Goal: Information Seeking & Learning: Learn about a topic

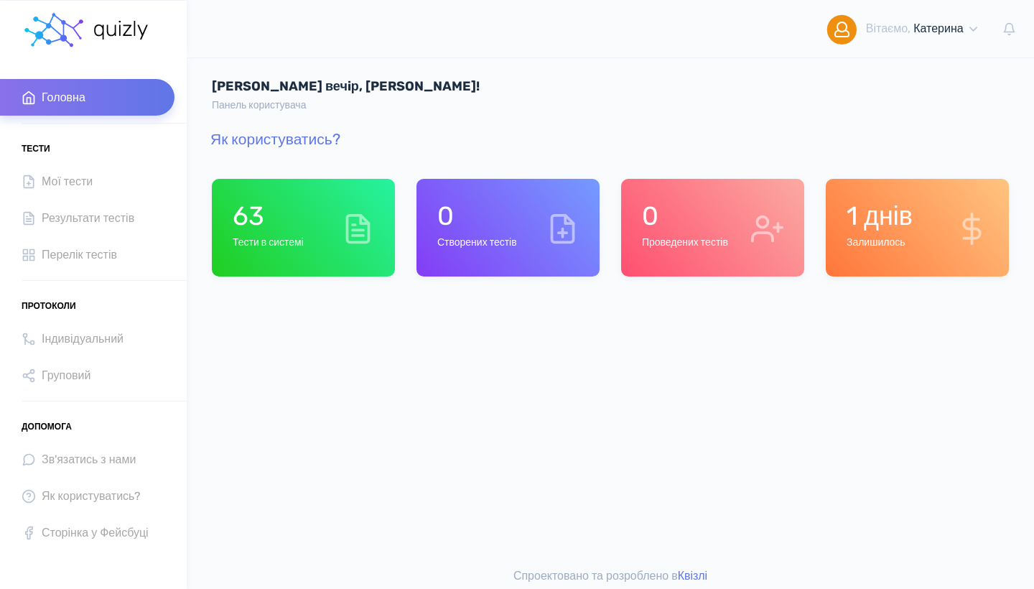
click at [322, 212] on div "63 Тести в системі" at bounding box center [303, 228] width 183 height 98
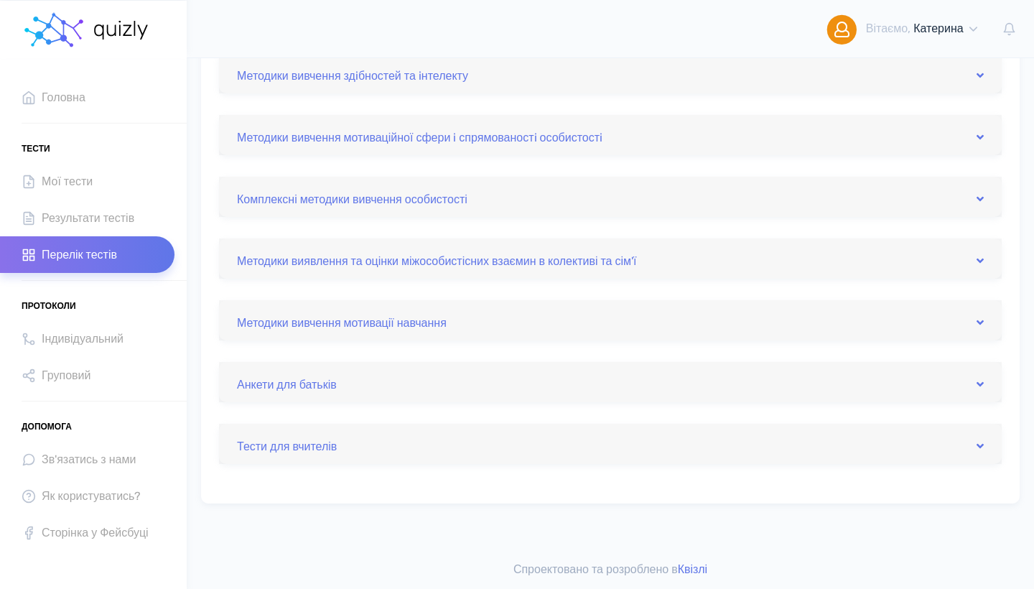
scroll to position [591, 0]
click at [665, 307] on div "Методики вивчення мотивації навчання" at bounding box center [610, 321] width 782 height 40
click at [669, 326] on link "Методики вивчення мотивації навчання" at bounding box center [610, 320] width 746 height 23
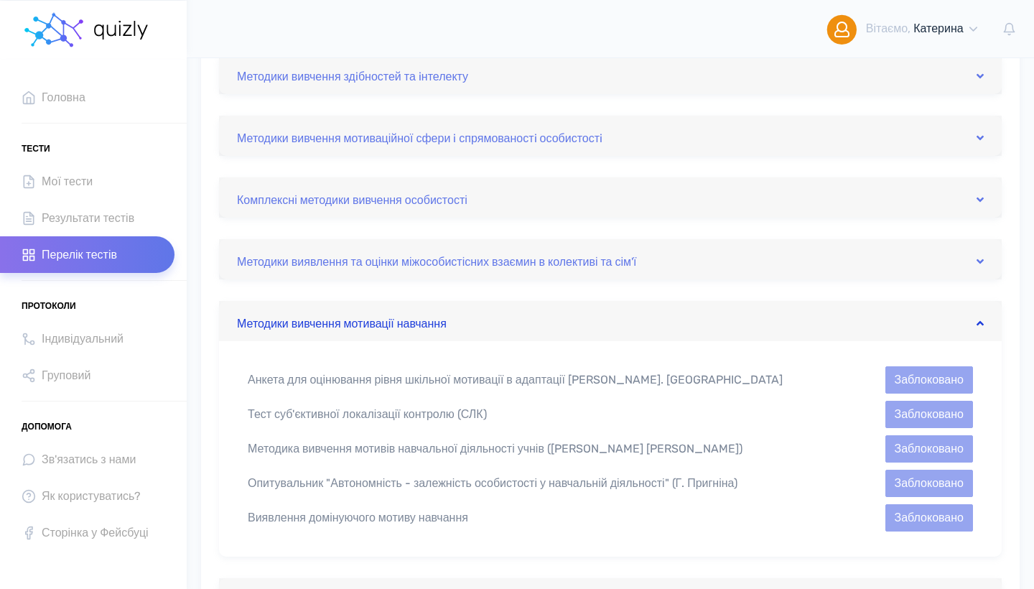
click at [640, 324] on link "Методики вивчення мотивації навчання" at bounding box center [610, 320] width 746 height 23
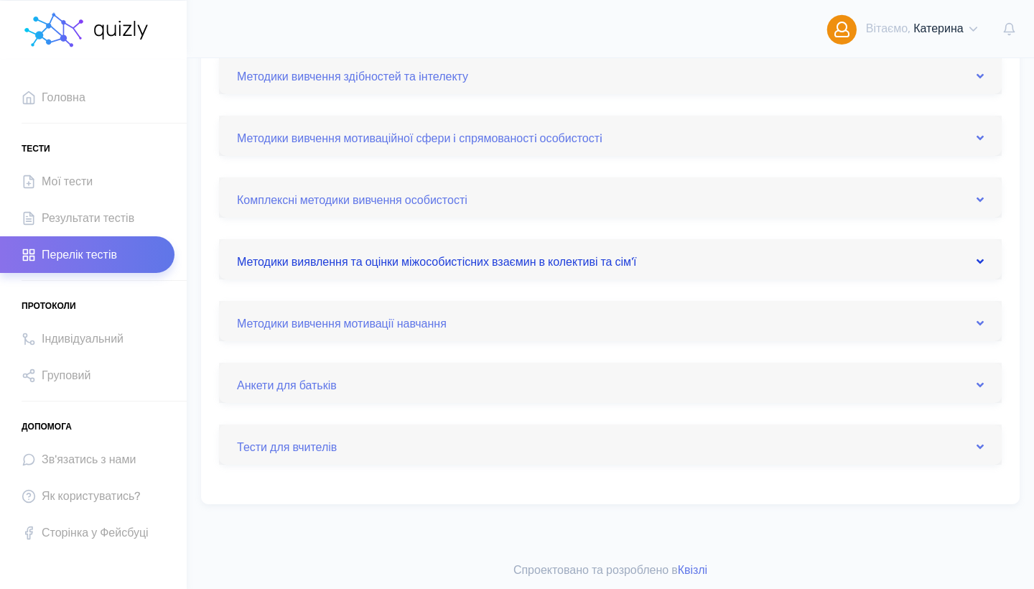
click at [680, 257] on link "Методики виявлення та оцінки міжособистісних взаємин в колективі та сім'ї" at bounding box center [610, 259] width 746 height 23
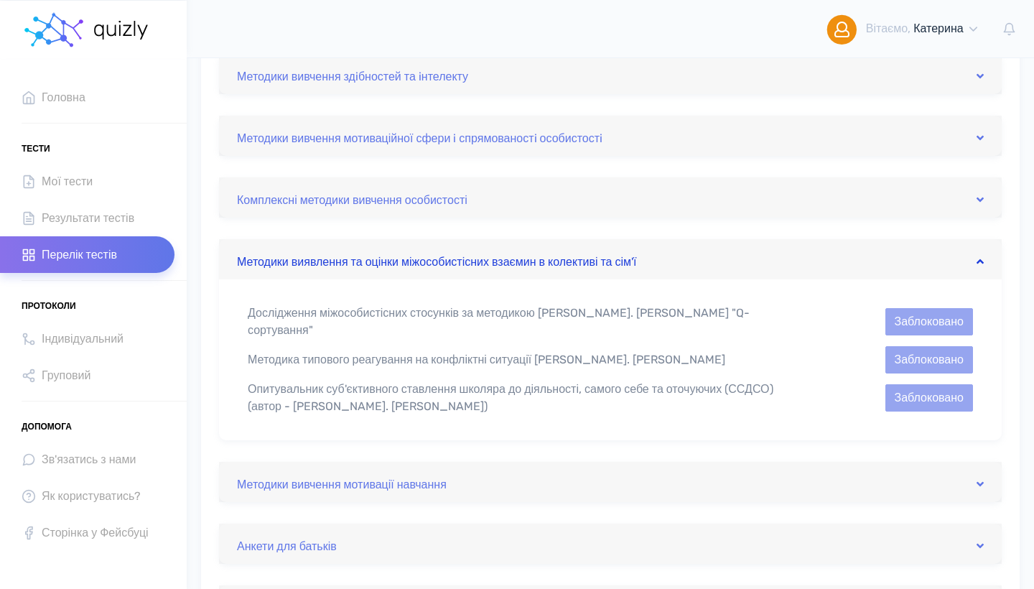
click at [675, 257] on link "Методики виявлення та оцінки міжособистісних взаємин в колективі та сім'ї" at bounding box center [610, 259] width 746 height 23
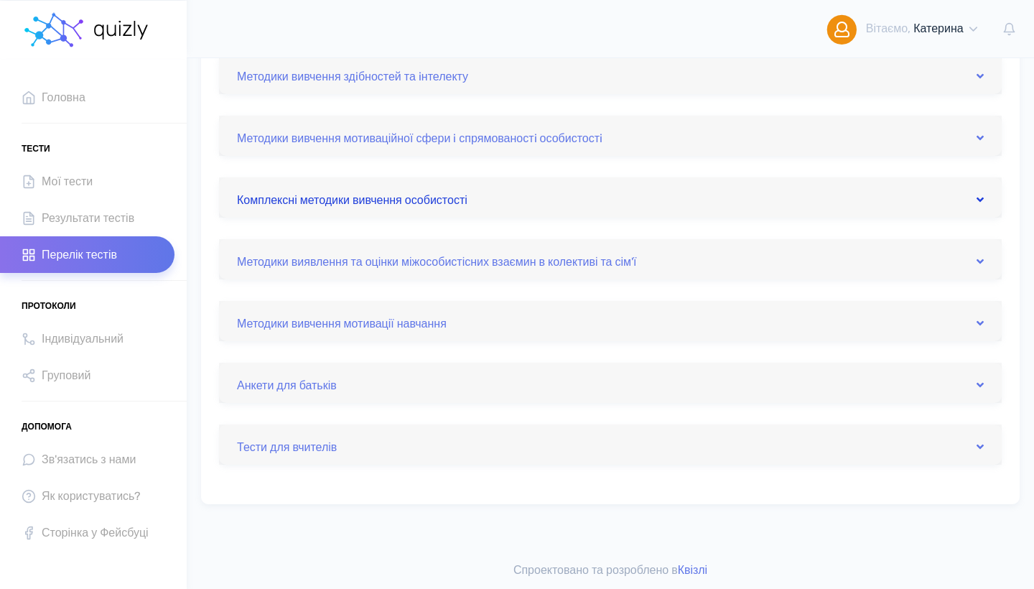
click at [476, 200] on link "Комплексні методики вивчення особистості" at bounding box center [610, 197] width 746 height 23
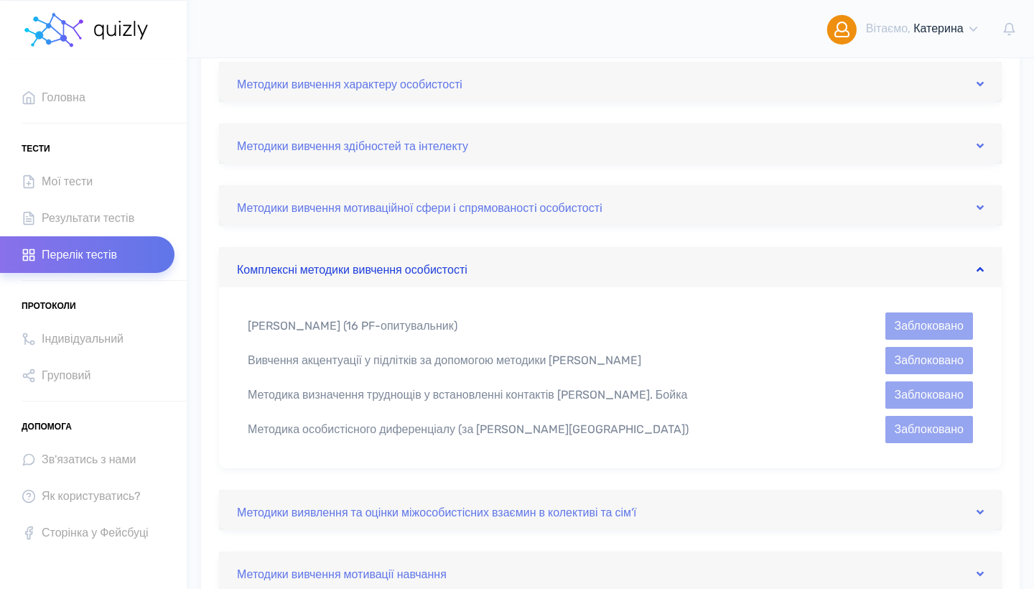
scroll to position [520, 0]
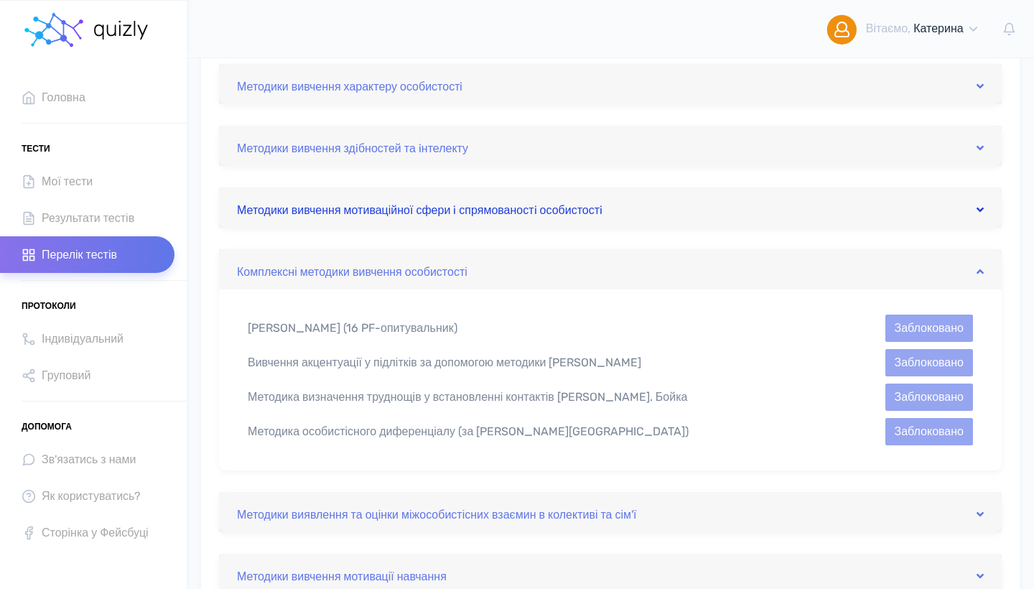
click at [477, 205] on link "Методики вивчення мотиваційної сфери i спрямованостi особистостi" at bounding box center [610, 207] width 746 height 23
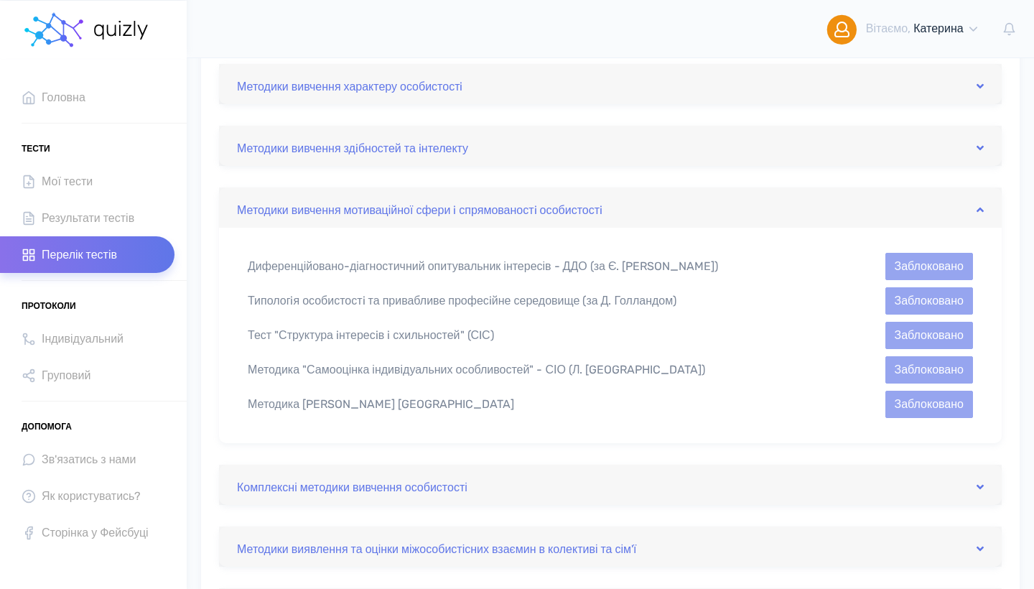
click at [526, 167] on div "Методики вивчення особливостей нервової системи Вивчення властивостей нервової …" at bounding box center [610, 284] width 782 height 935
click at [532, 161] on div "Методики вивчення здiбностей та iнтелекту" at bounding box center [610, 146] width 782 height 40
click at [535, 155] on link "Методики вивчення здiбностей та iнтелекту" at bounding box center [610, 145] width 746 height 23
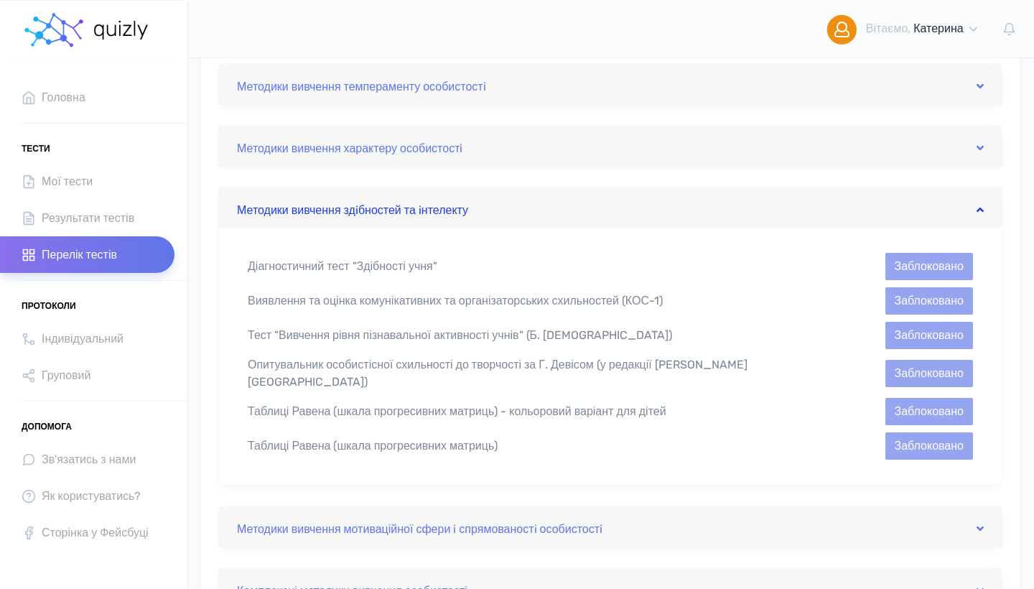
scroll to position [446, 0]
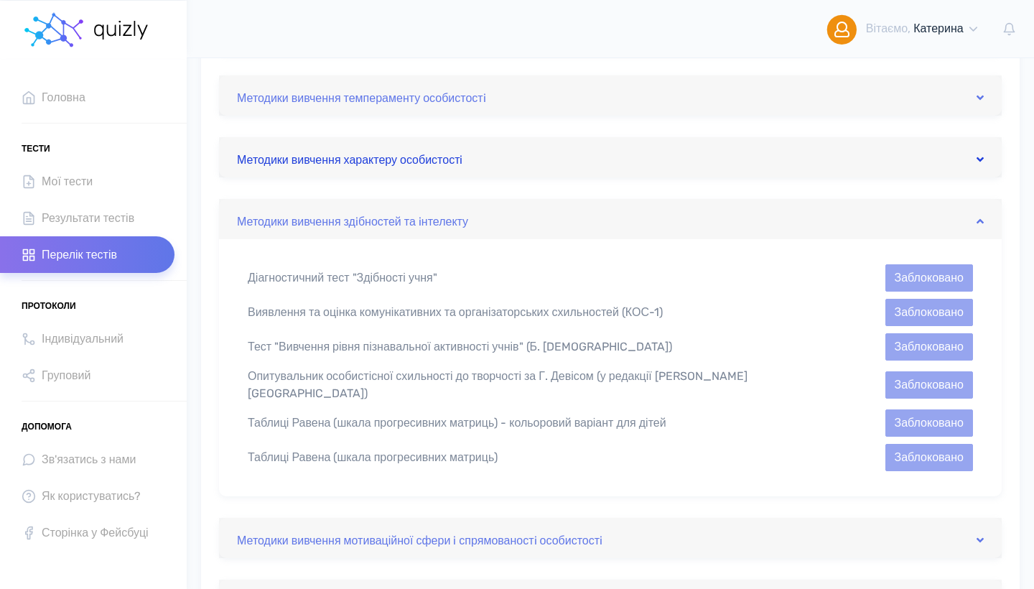
click at [490, 150] on link "Методики вивчення характеру особистостi" at bounding box center [610, 157] width 746 height 23
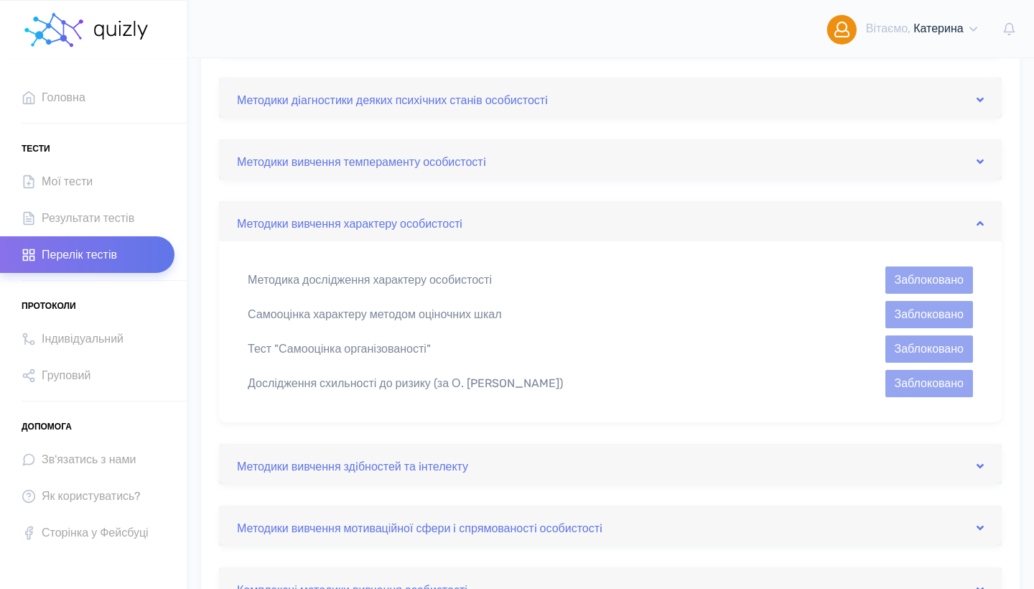
scroll to position [375, 0]
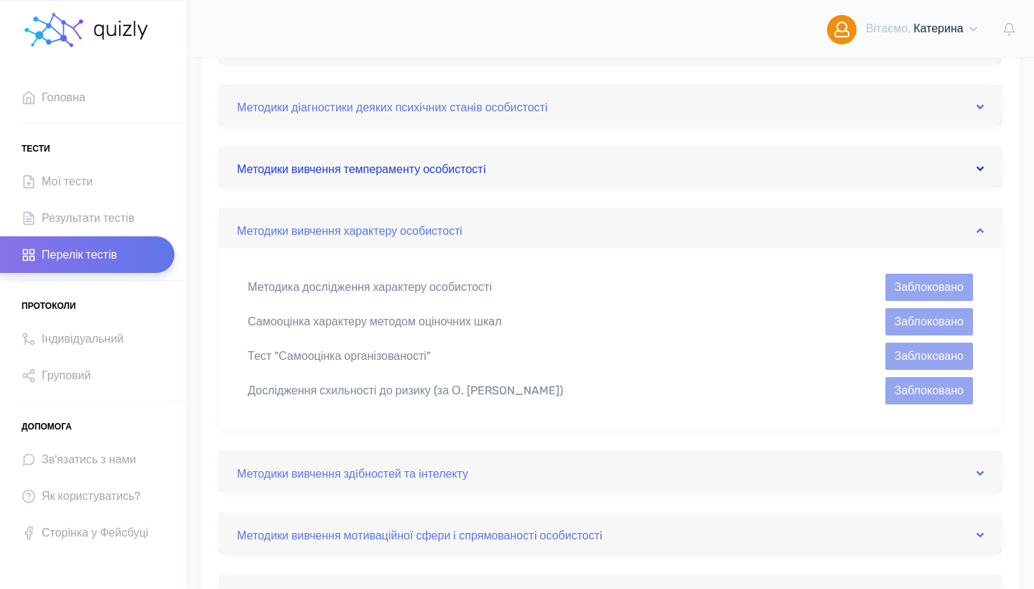
click at [471, 168] on link "Методики вивчення темпераменту особистостi" at bounding box center [610, 166] width 746 height 23
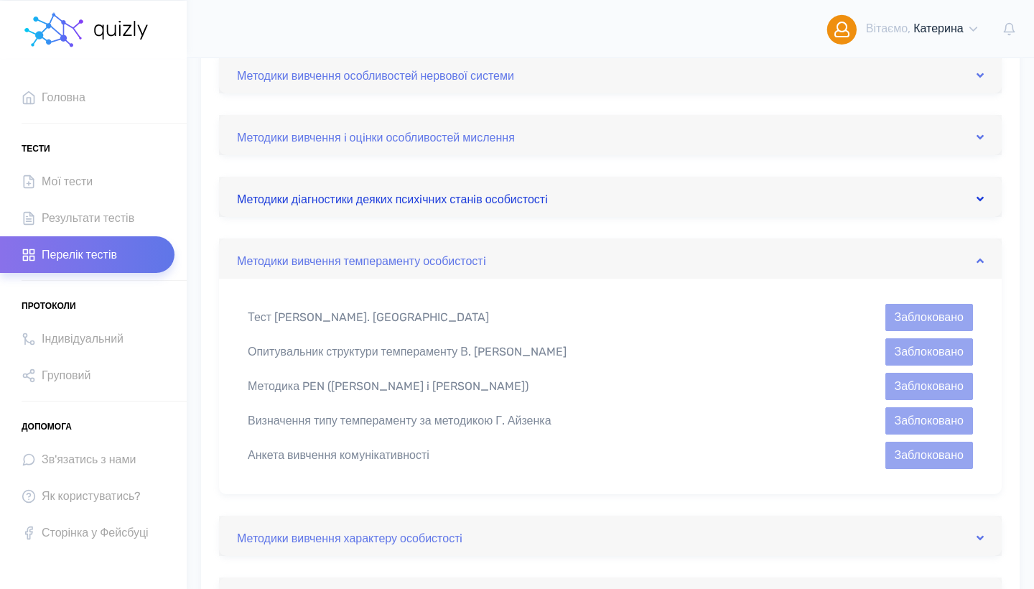
scroll to position [283, 0]
click at [457, 202] on link "Методики дiагностики деяких психiчних станiв особистостi" at bounding box center [610, 197] width 746 height 23
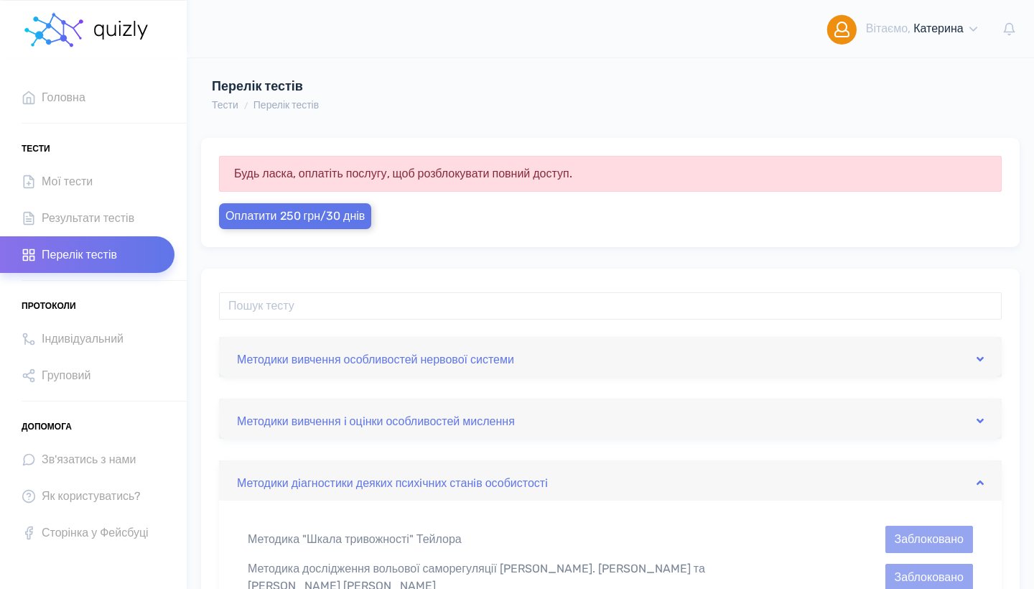
scroll to position [0, 0]
click at [398, 300] on input "text" at bounding box center [610, 305] width 782 height 27
paste input "Янга"
click at [236, 314] on input "Янга" at bounding box center [610, 305] width 782 height 27
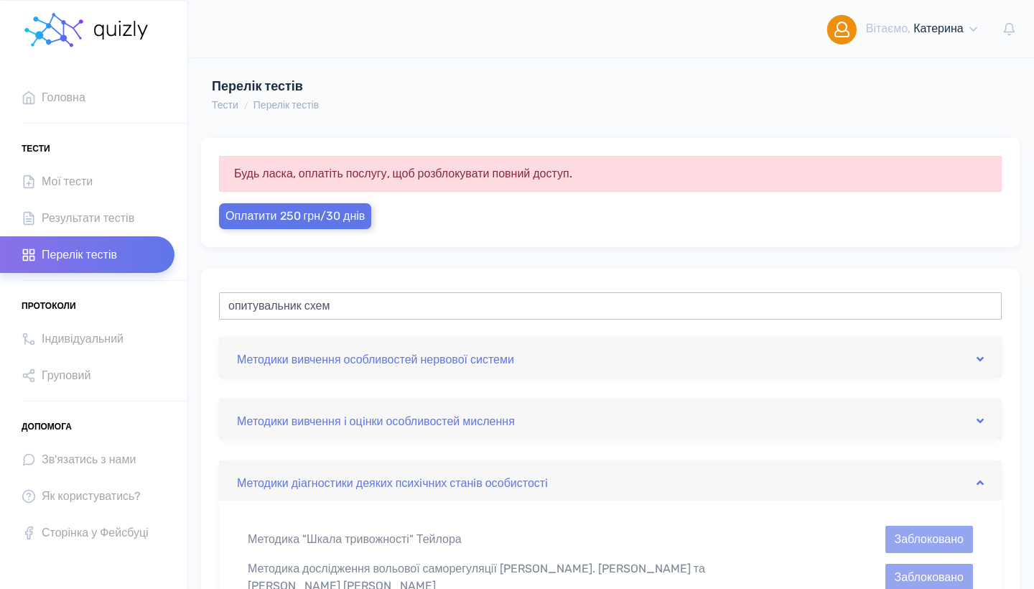
type input "опитувальник схем"
click at [328, 356] on link "Методики вивчення особливостей нервової системи" at bounding box center [610, 356] width 746 height 23
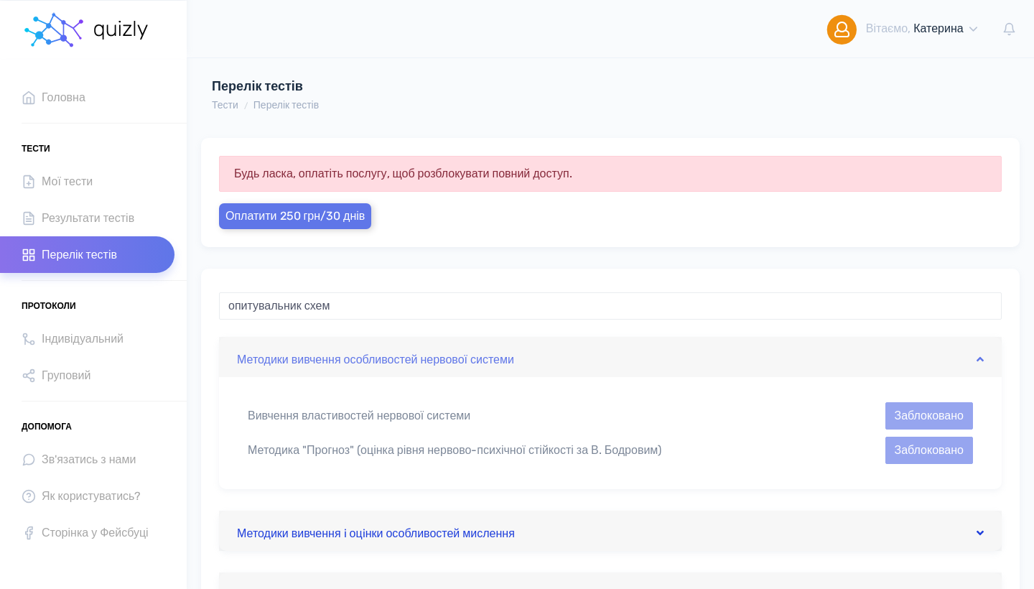
click at [332, 522] on link "Методики вивчення i оцiнки особливостей мислення" at bounding box center [610, 530] width 746 height 23
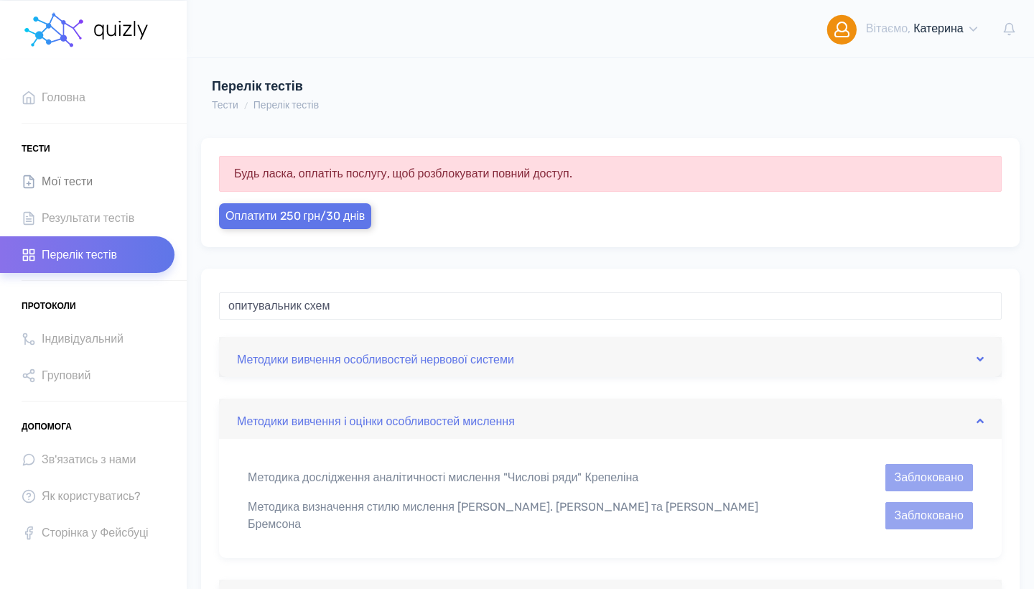
click at [97, 183] on link "Мої тести" at bounding box center [87, 181] width 174 height 37
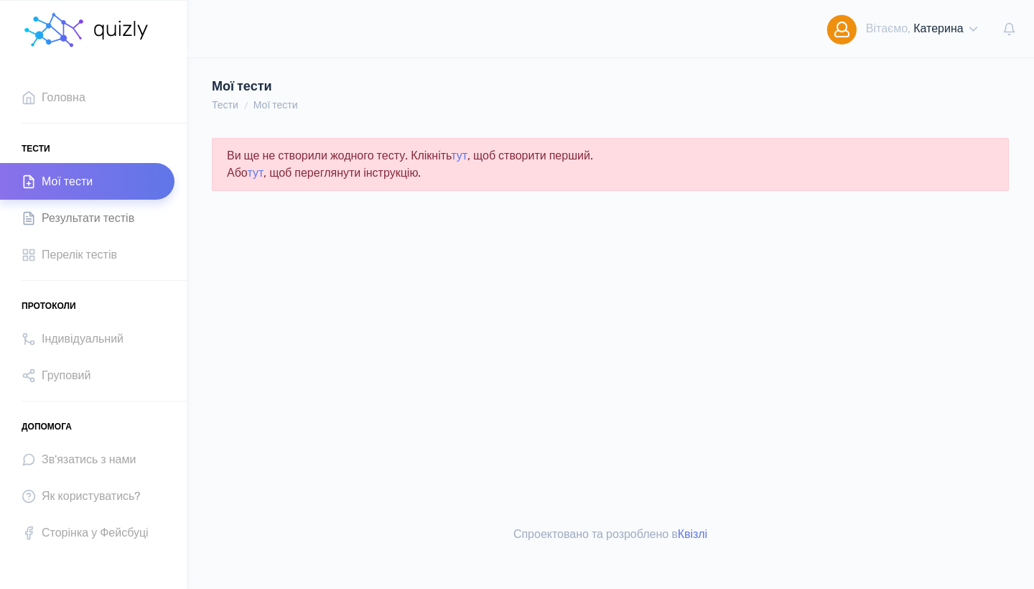
click at [88, 226] on span "Результати тестів" at bounding box center [88, 217] width 93 height 19
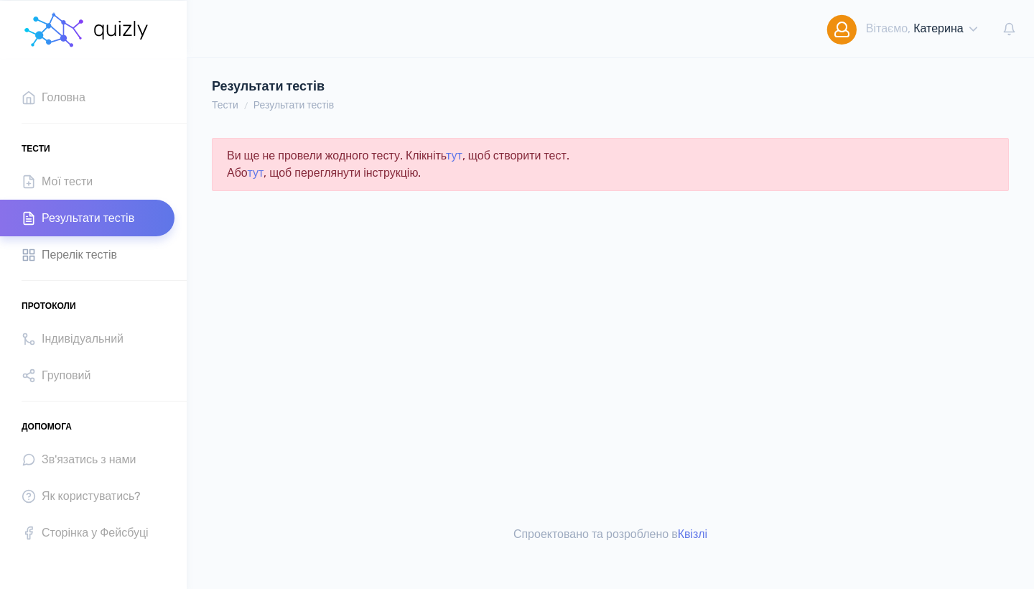
click at [117, 255] on span "Перелік тестів" at bounding box center [79, 254] width 75 height 19
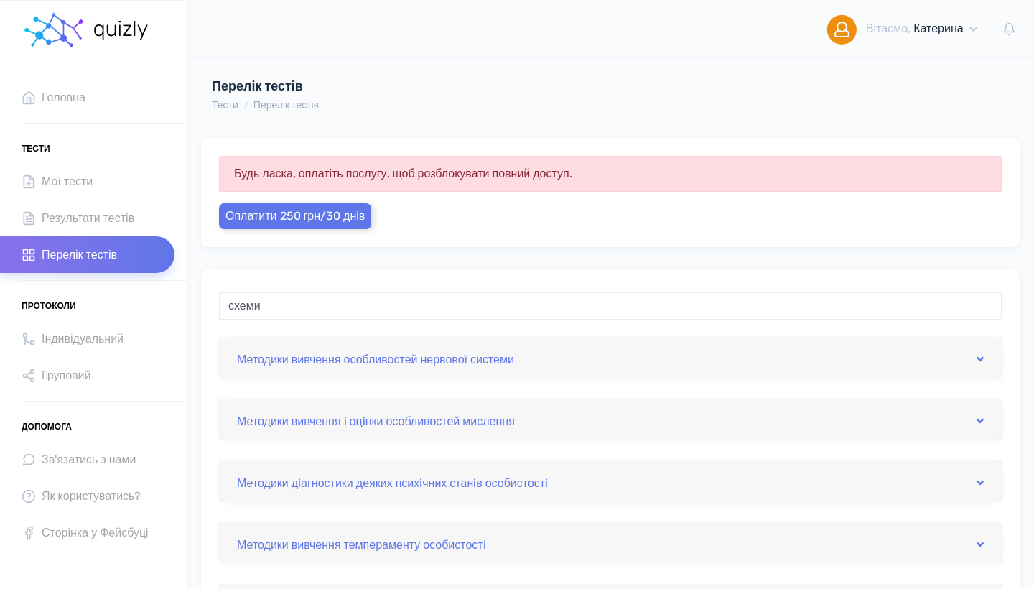
type input "схеми"
click at [251, 308] on input "схеми" at bounding box center [610, 305] width 782 height 27
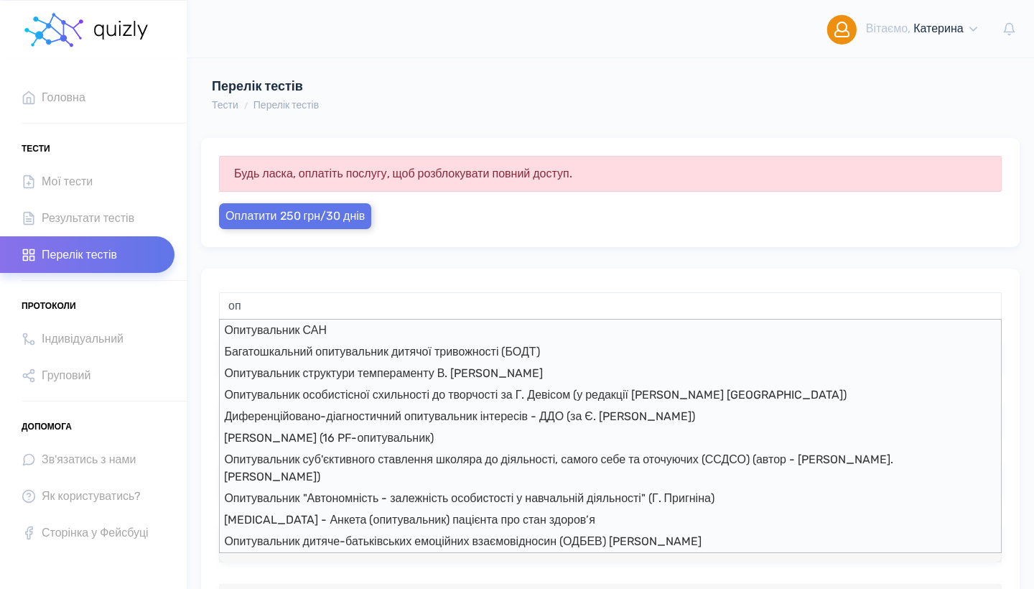
type input "о"
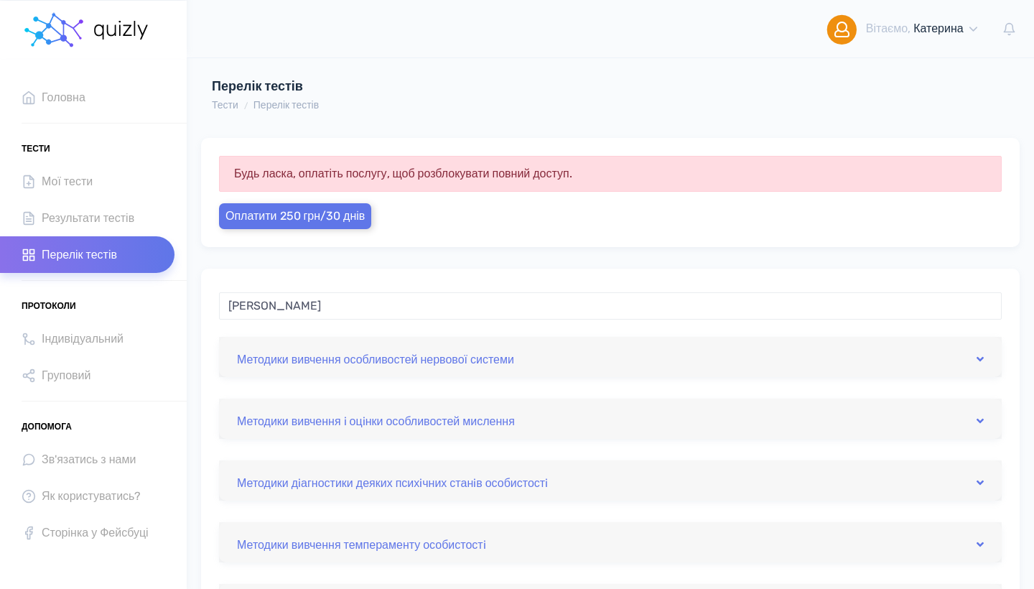
type input "Янга"
